Goal: Task Accomplishment & Management: Use online tool/utility

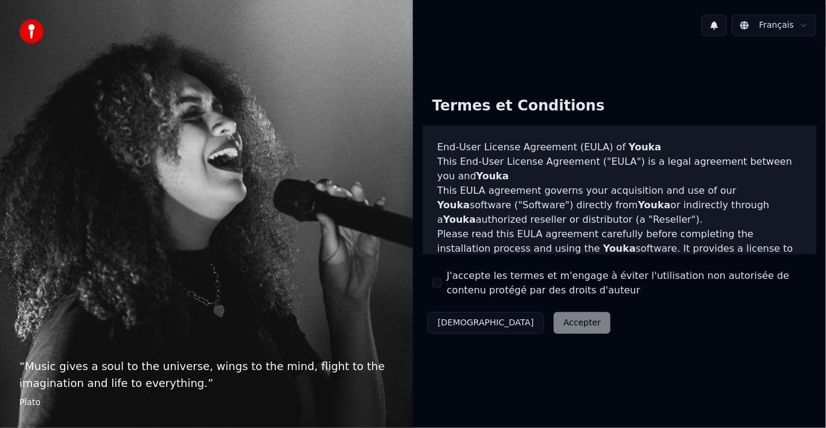
click at [524, 325] on div "Décliner Accepter" at bounding box center [519, 322] width 193 height 31
click at [508, 323] on div "Décliner Accepter" at bounding box center [519, 322] width 193 height 31
click at [520, 323] on div "Décliner Accepter" at bounding box center [519, 322] width 193 height 31
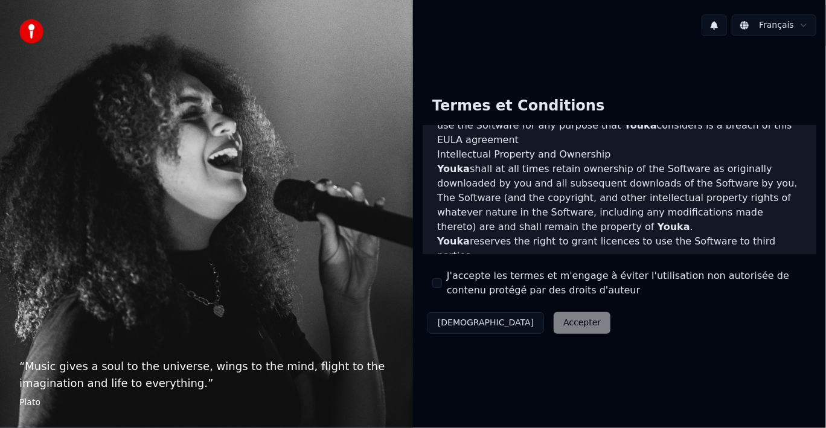
scroll to position [827, 0]
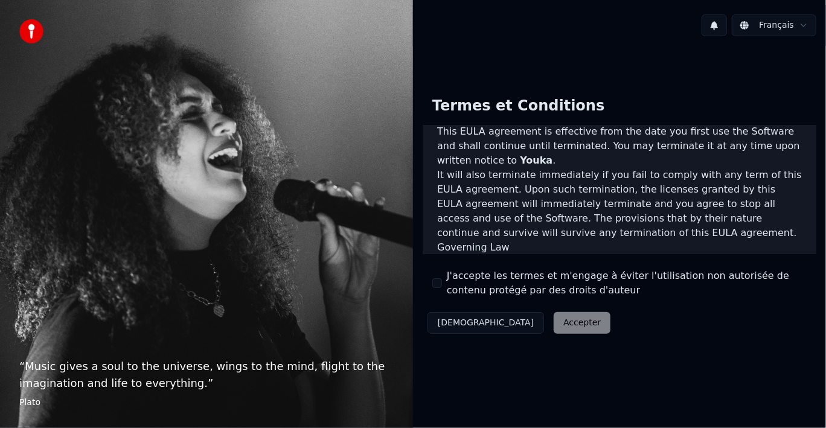
click at [516, 323] on div "Décliner Accepter" at bounding box center [519, 322] width 193 height 31
click at [436, 278] on button "J'accepte les termes et m'engage à éviter l'utilisation non autorisée de conten…" at bounding box center [437, 283] width 10 height 10
click at [554, 316] on button "Accepter" at bounding box center [582, 323] width 57 height 22
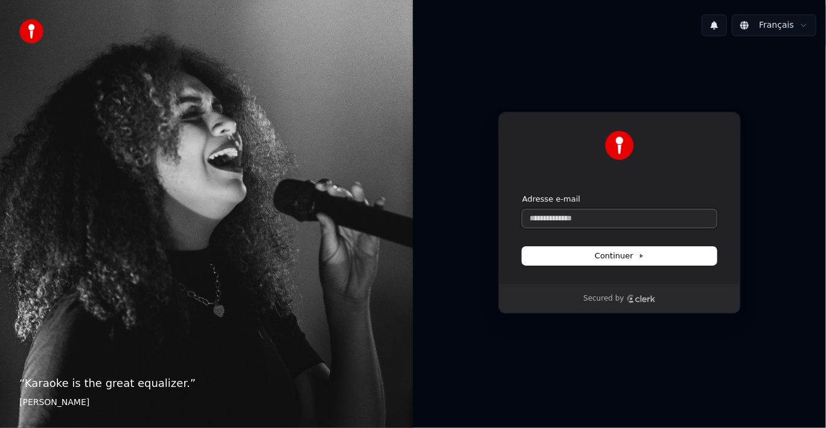
click at [595, 219] on input "Adresse e-mail" at bounding box center [619, 218] width 194 height 18
click at [610, 254] on span "Continuer" at bounding box center [620, 256] width 50 height 11
type input "**********"
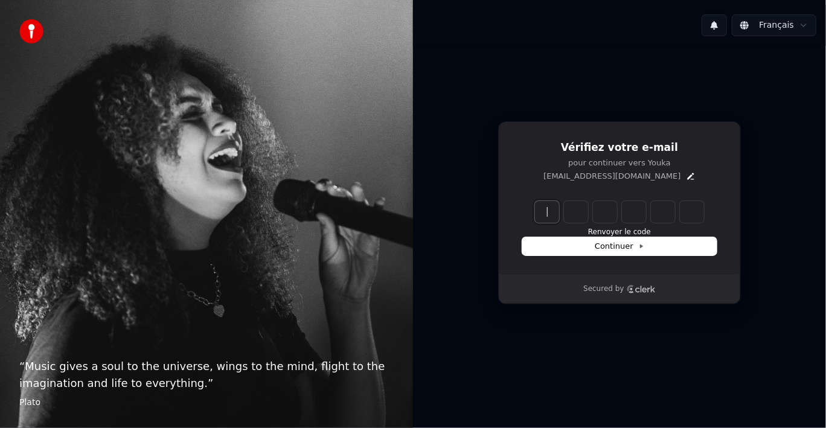
paste input "******"
type input "******"
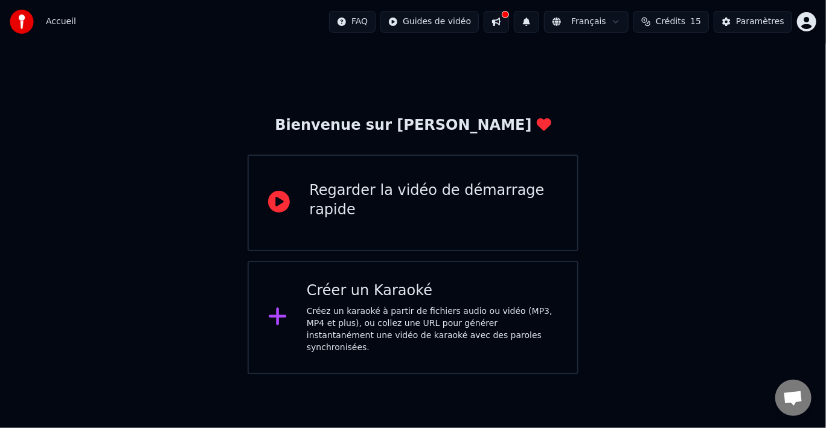
click at [354, 206] on div "Regarder la vidéo de démarrage rapide" at bounding box center [433, 200] width 248 height 39
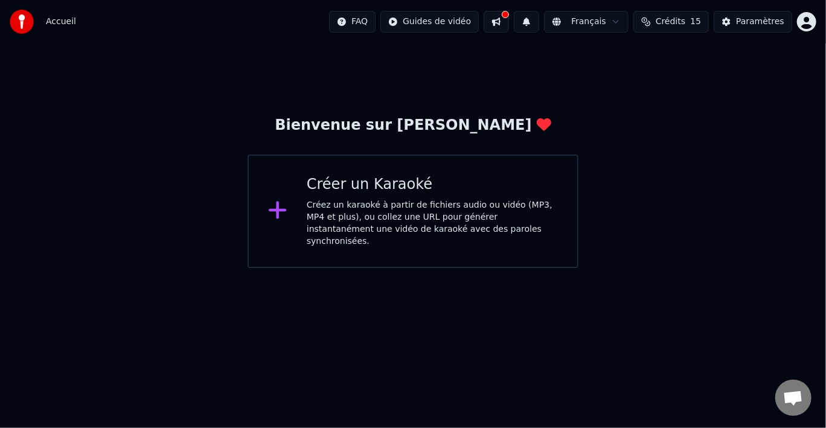
click at [377, 182] on div "Créer un Karaoké" at bounding box center [432, 184] width 251 height 19
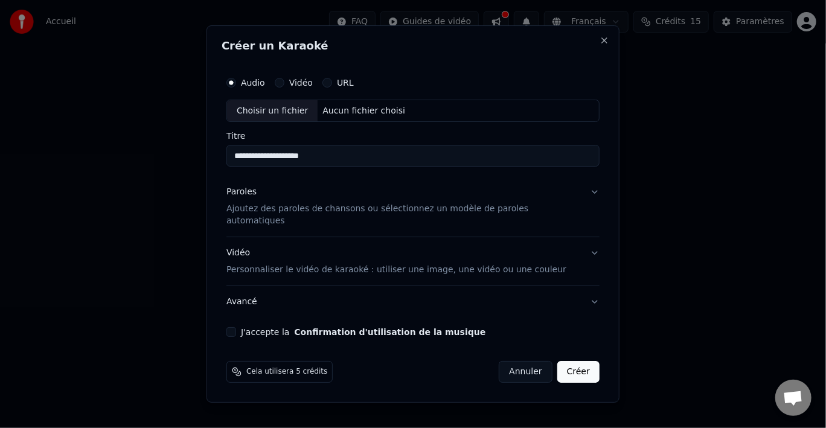
click at [280, 121] on div "Choisir un fichier" at bounding box center [272, 111] width 91 height 22
type input "**********"
click at [581, 199] on button "Paroles Ajoutez des paroles de chansons ou sélectionnez un modèle de paroles au…" at bounding box center [412, 207] width 373 height 60
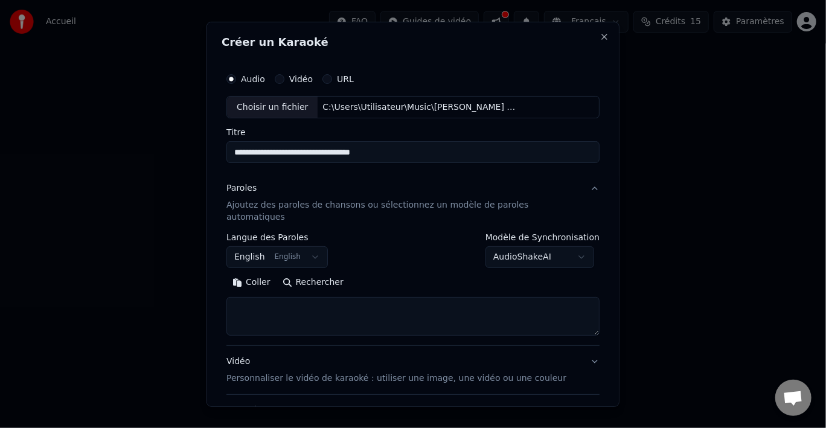
click at [311, 246] on button "English English" at bounding box center [276, 257] width 101 height 22
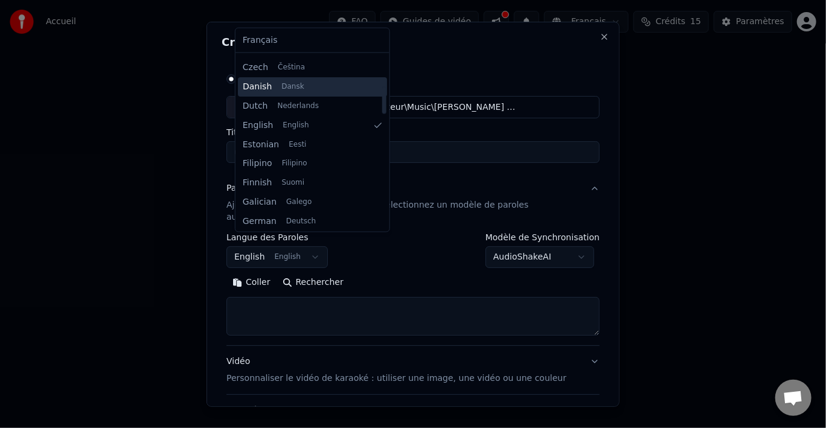
scroll to position [197, 0]
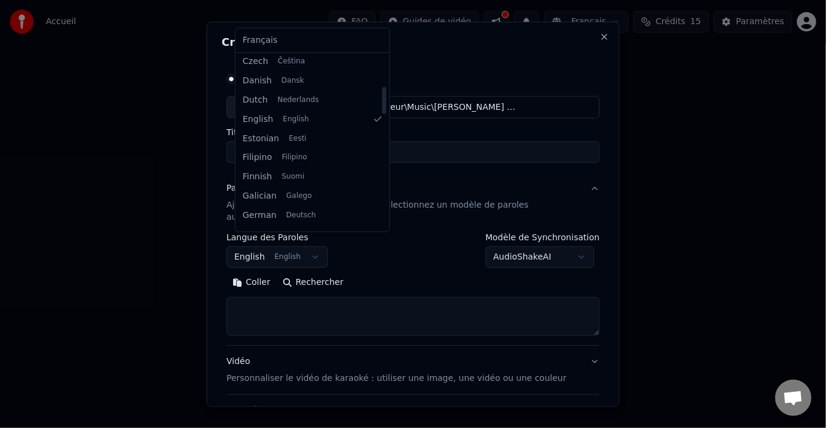
select select "**"
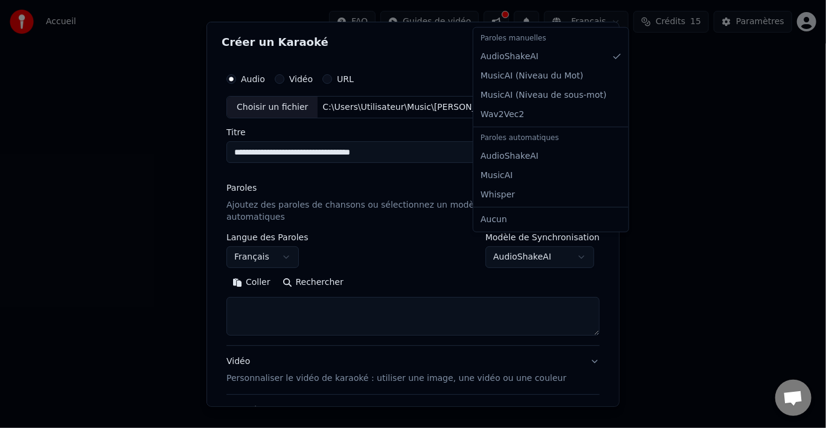
click at [566, 248] on body "**********" at bounding box center [413, 134] width 826 height 268
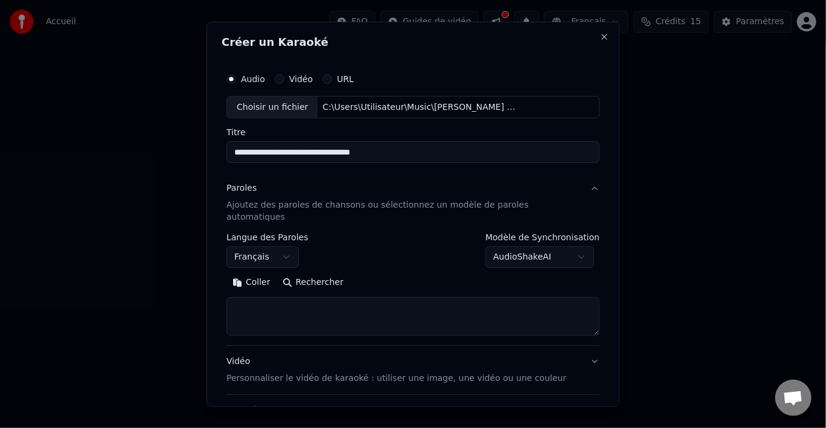
click at [566, 247] on body "**********" at bounding box center [413, 134] width 826 height 268
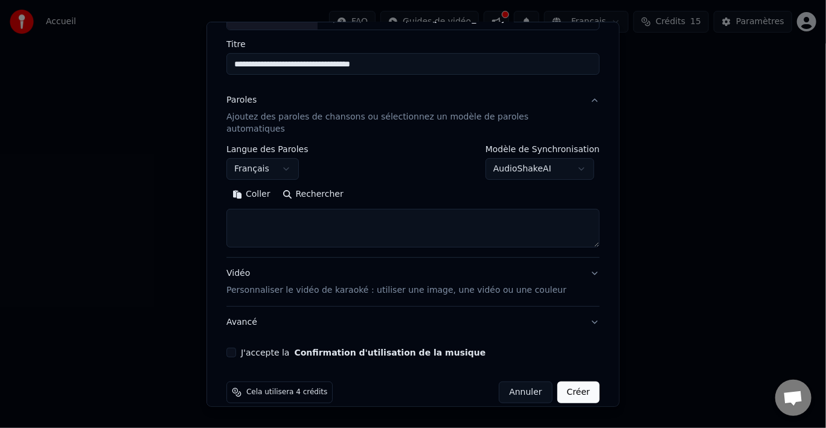
scroll to position [92, 0]
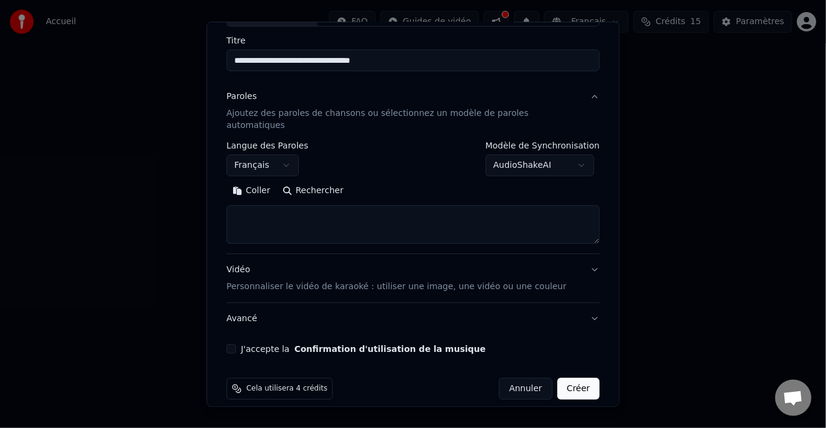
click at [236, 344] on button "J'accepte la Confirmation d'utilisation de la musique" at bounding box center [231, 349] width 10 height 10
click at [576, 256] on button "Vidéo Personnaliser le vidéo de karaoké : utiliser une image, une vidéo ou une …" at bounding box center [412, 278] width 373 height 48
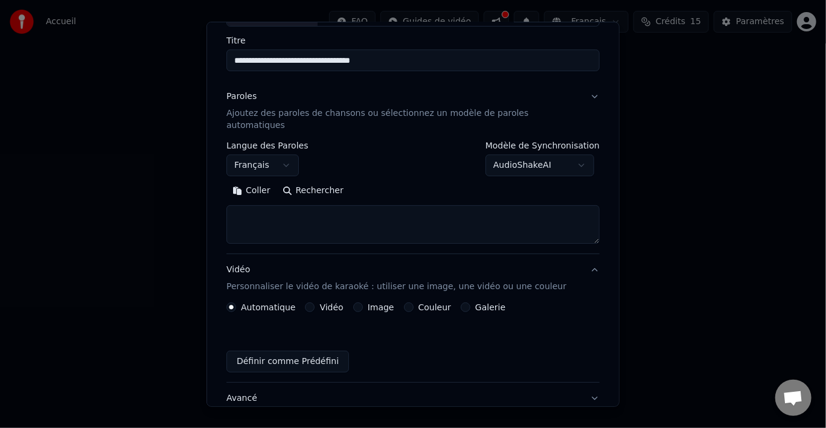
scroll to position [59, 0]
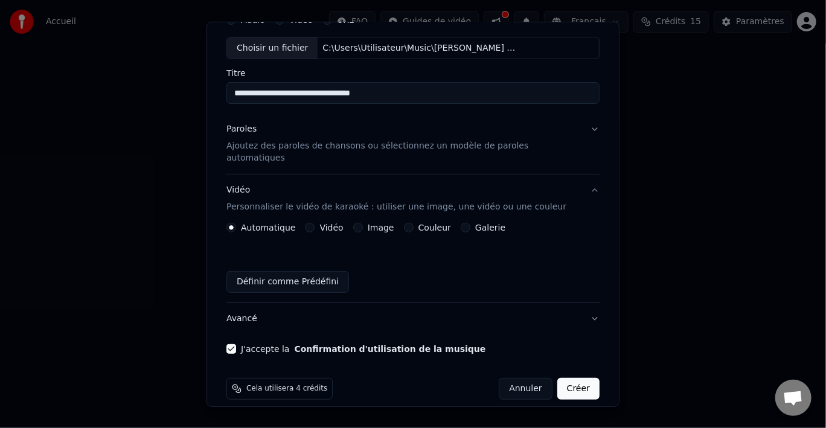
click at [386, 223] on label "Image" at bounding box center [381, 227] width 27 height 8
click at [363, 223] on button "Image" at bounding box center [358, 228] width 10 height 10
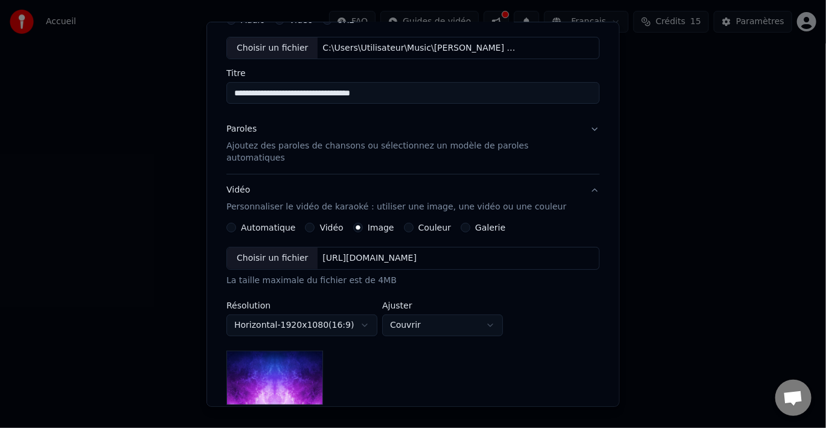
click at [295, 248] on div "Choisir un fichier" at bounding box center [272, 259] width 91 height 22
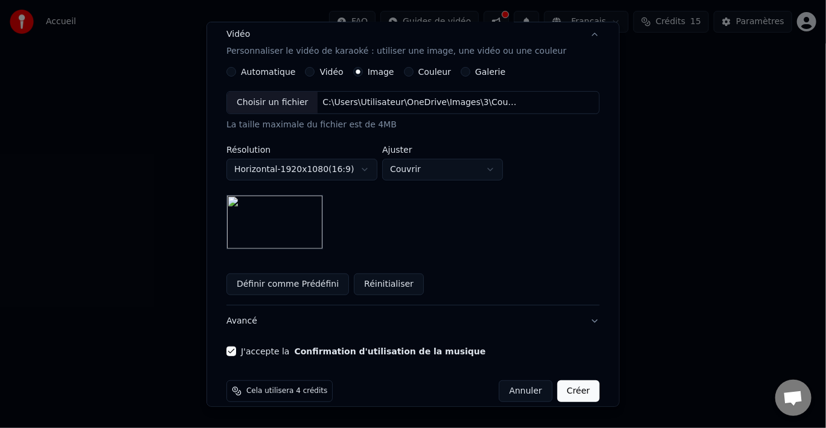
scroll to position [217, 0]
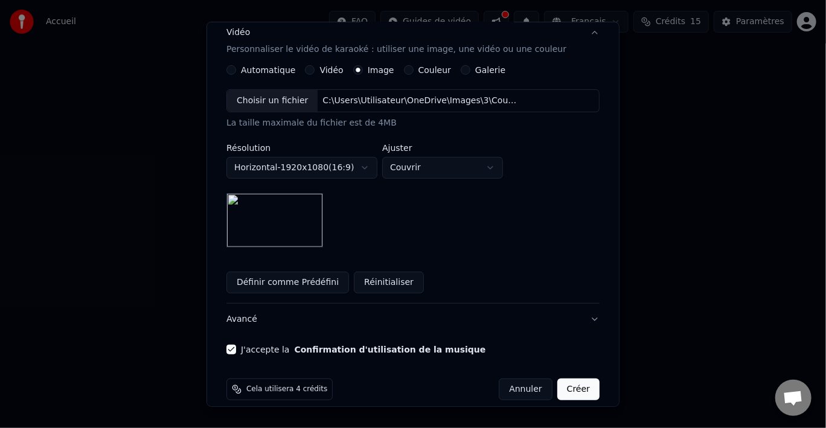
click at [561, 380] on button "Créer" at bounding box center [578, 390] width 42 height 22
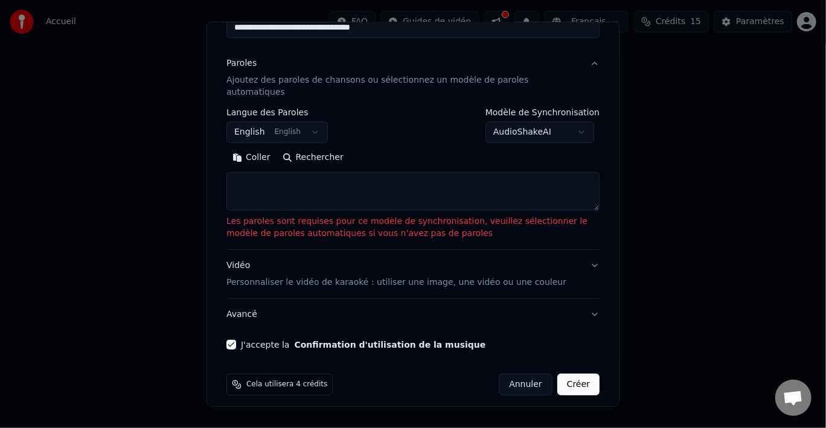
scroll to position [121, 0]
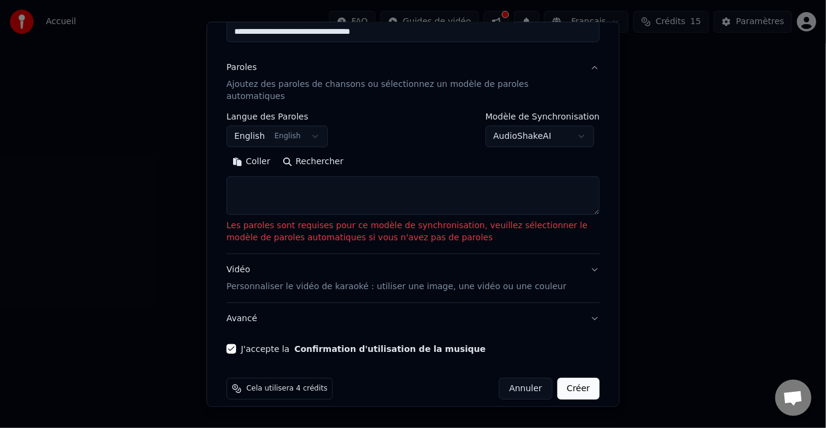
paste textarea "**********"
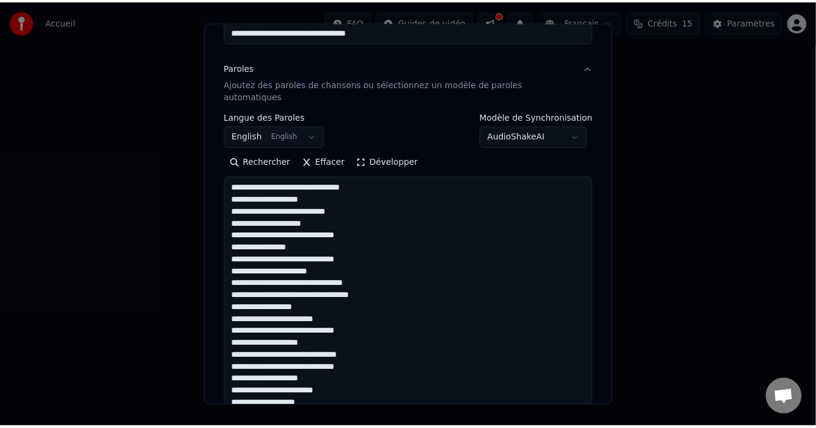
scroll to position [92, 0]
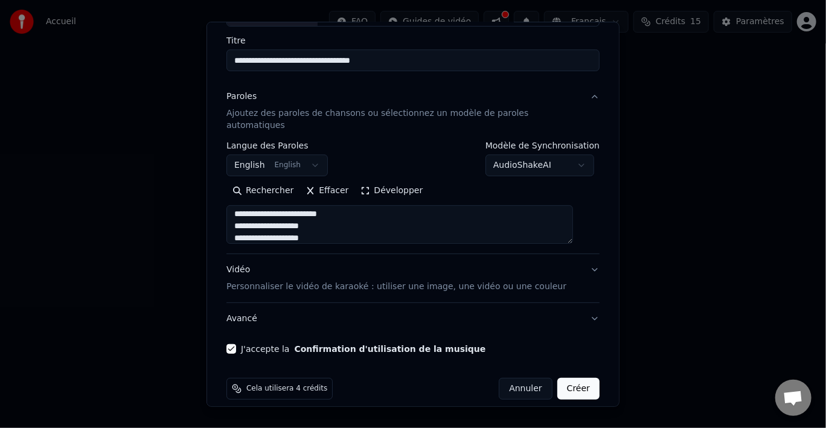
type textarea "**********"
click at [560, 378] on button "Créer" at bounding box center [578, 389] width 42 height 22
select select "**"
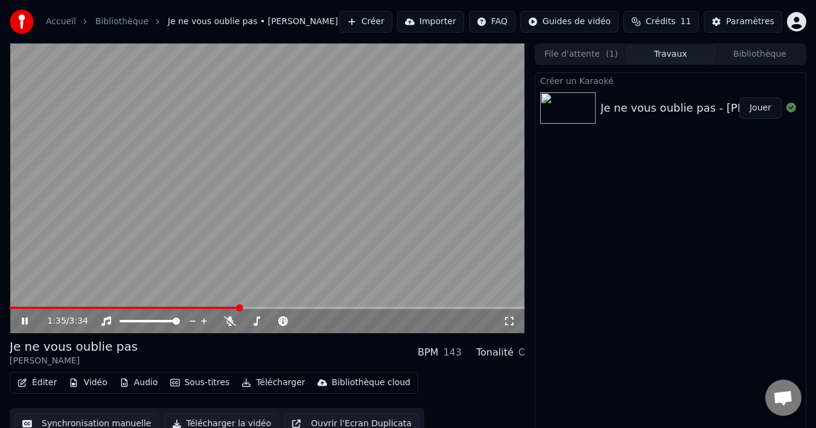
click at [25, 322] on icon at bounding box center [33, 321] width 28 height 10
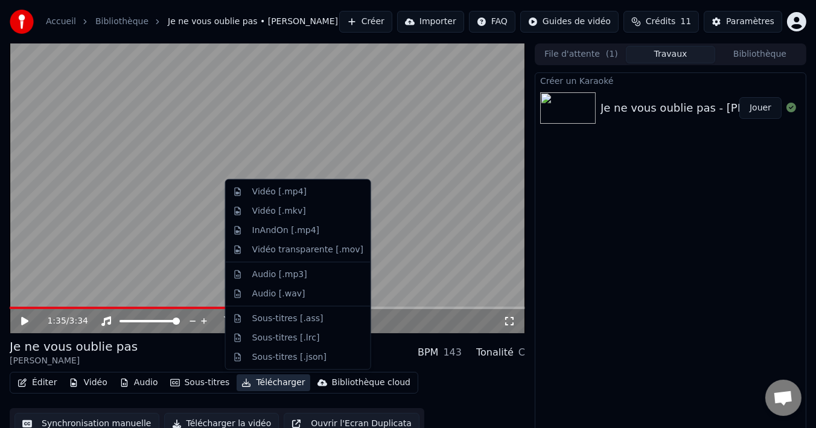
click at [272, 384] on button "Télécharger" at bounding box center [273, 382] width 73 height 17
click at [264, 195] on div "Vidéo [.mp4]" at bounding box center [279, 192] width 54 height 12
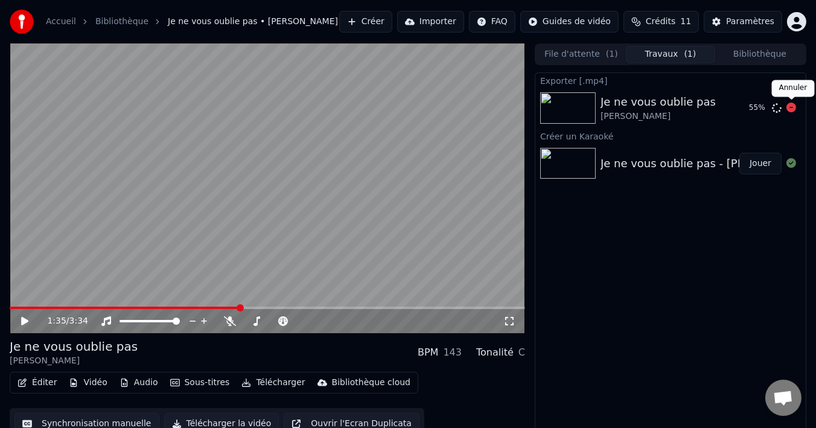
click at [791, 108] on icon at bounding box center [792, 108] width 10 height 10
click at [229, 321] on icon at bounding box center [230, 321] width 12 height 10
click at [18, 319] on div "1:35 / 3:34" at bounding box center [267, 321] width 506 height 12
click at [24, 323] on icon at bounding box center [24, 321] width 7 height 8
click at [21, 319] on icon at bounding box center [33, 321] width 28 height 10
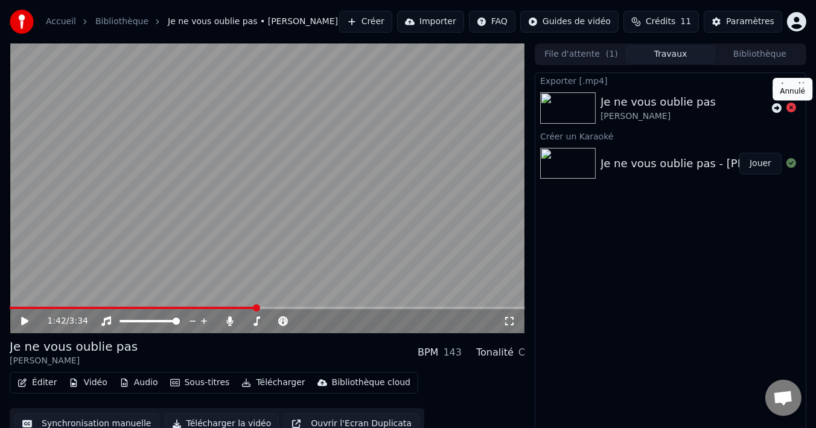
click at [791, 106] on icon at bounding box center [792, 108] width 10 height 10
click at [790, 109] on icon at bounding box center [792, 108] width 10 height 10
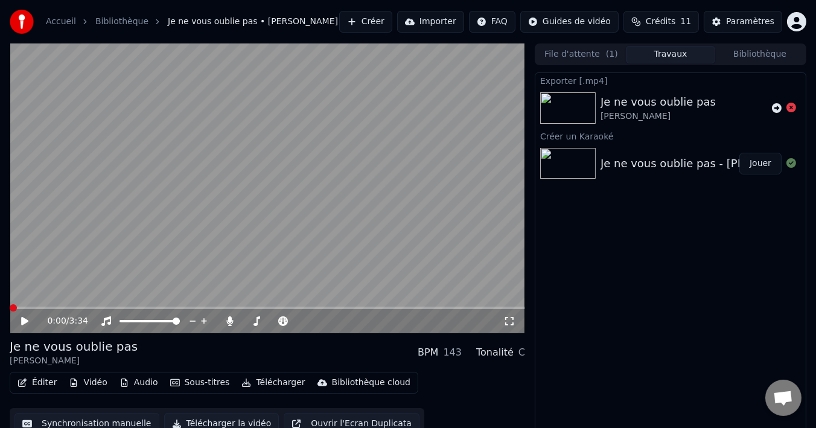
click at [10, 312] on span at bounding box center [13, 307] width 7 height 7
click at [257, 380] on button "Télécharger" at bounding box center [273, 382] width 73 height 17
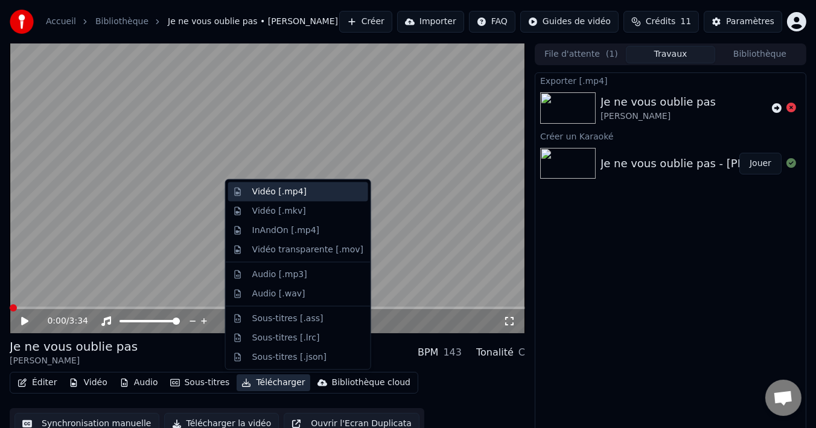
click at [292, 197] on div "Vidéo [.mp4]" at bounding box center [279, 192] width 54 height 12
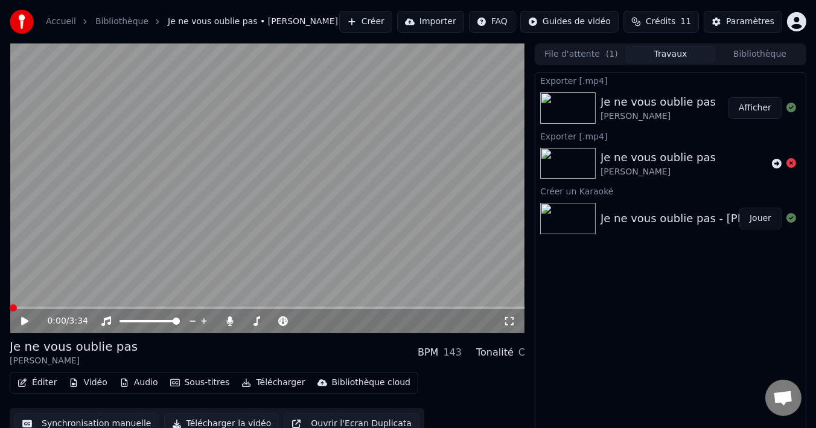
click at [752, 103] on button "Afficher" at bounding box center [755, 108] width 53 height 22
click at [792, 162] on icon at bounding box center [792, 163] width 10 height 10
click at [796, 21] on html "Accueil Bibliothèque Je ne vous oublie pas • [PERSON_NAME] Créer Importer FAQ G…" at bounding box center [408, 214] width 816 height 428
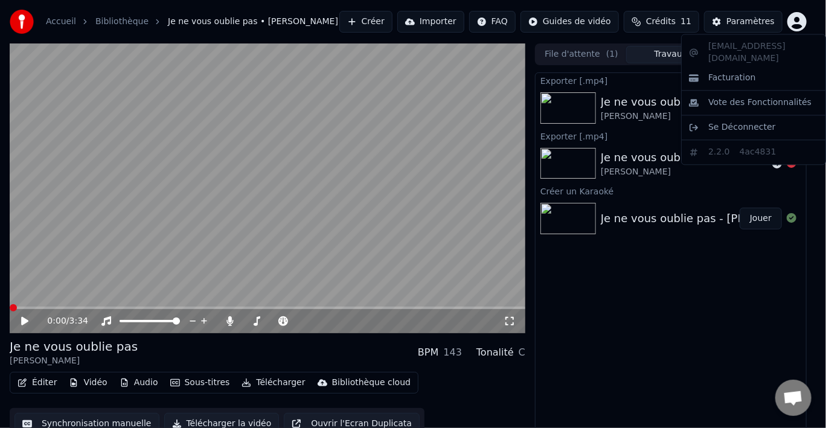
click at [796, 21] on html "Accueil Bibliothèque Je ne vous oublie pas • [PERSON_NAME] Créer Importer FAQ G…" at bounding box center [413, 214] width 826 height 428
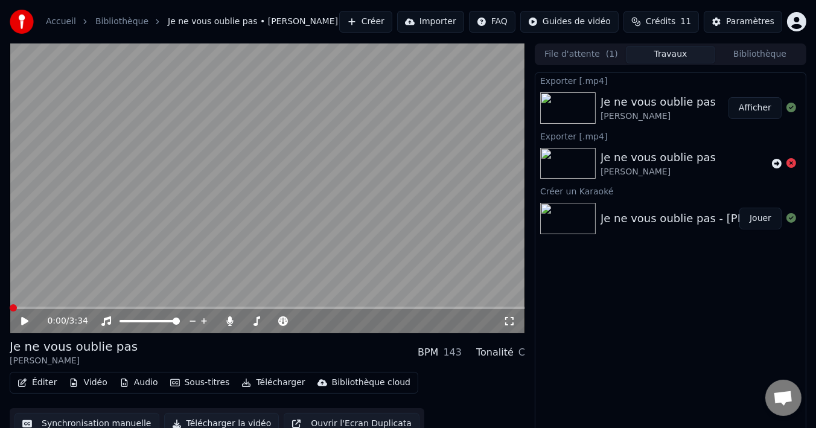
click at [667, 19] on span "Crédits" at bounding box center [661, 22] width 30 height 12
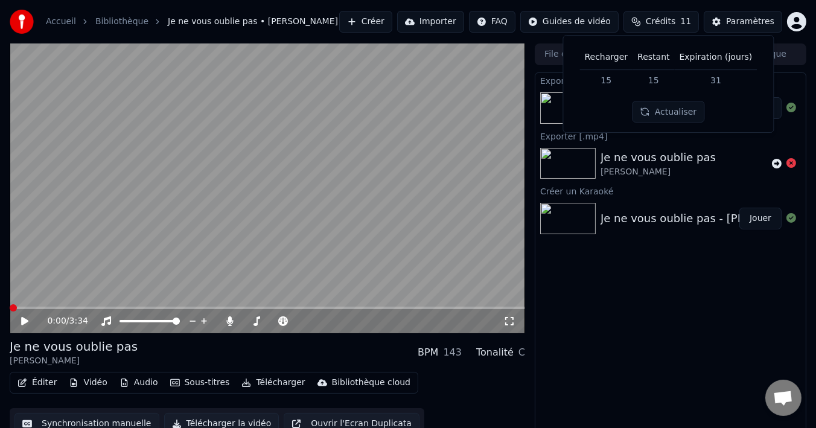
click at [676, 19] on span "Crédits" at bounding box center [661, 22] width 30 height 12
